Goal: Transaction & Acquisition: Subscribe to service/newsletter

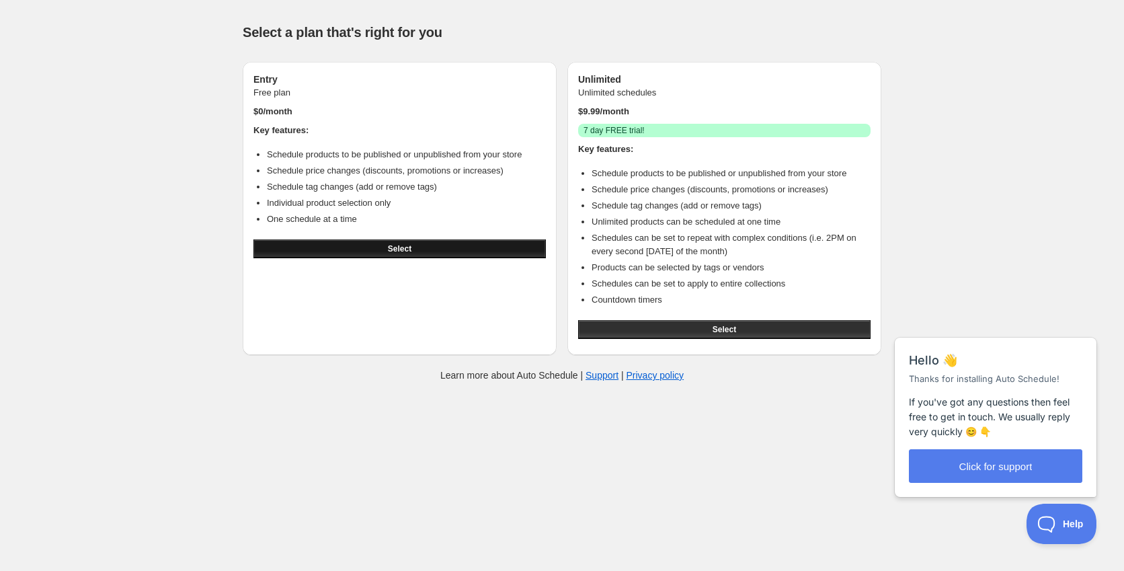
click at [372, 251] on button "Select" at bounding box center [399, 248] width 292 height 19
